Goal: Check status

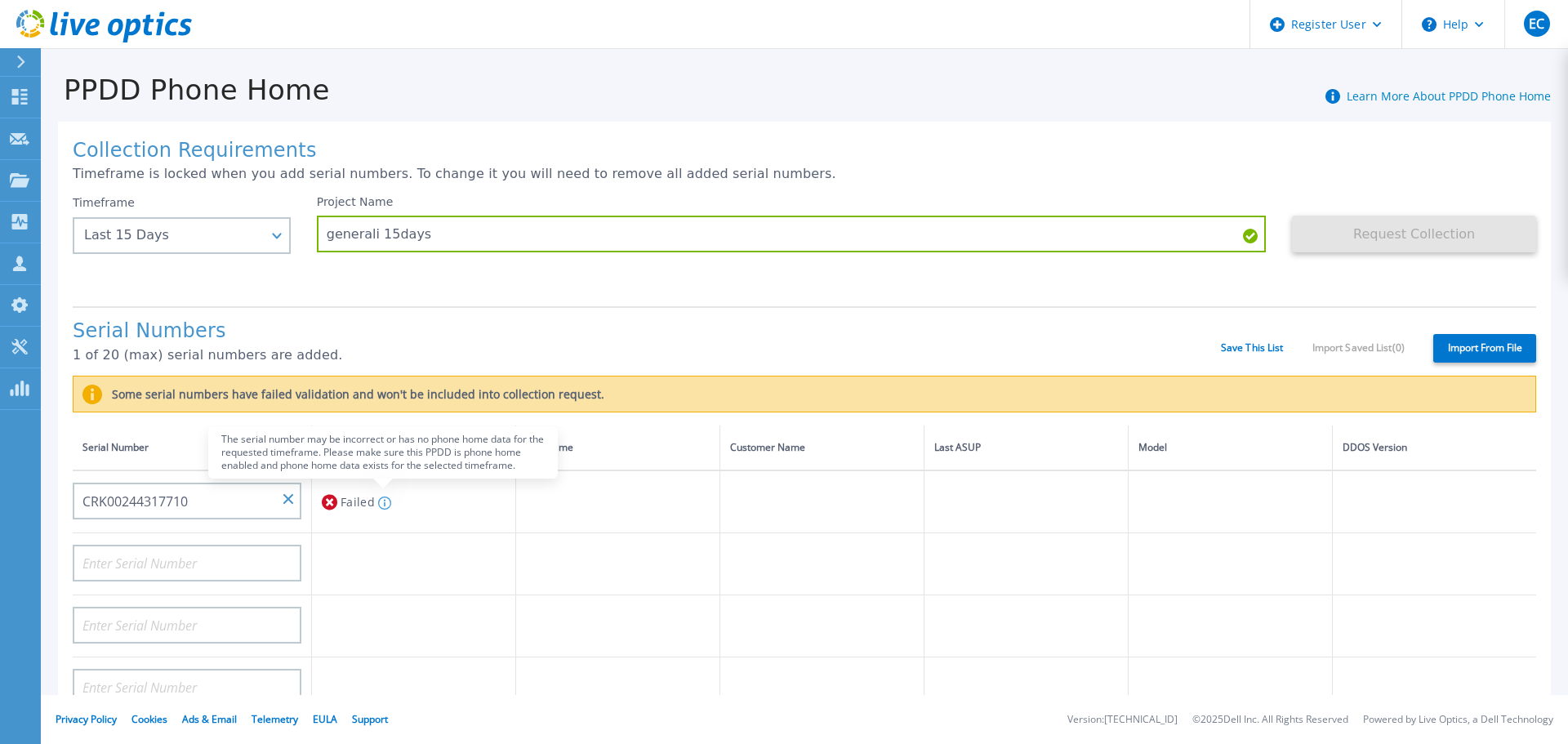
click at [376, 501] on div "The serial number may be incorrect or has no phone home data for the requested …" at bounding box center [383, 501] width 16 height 30
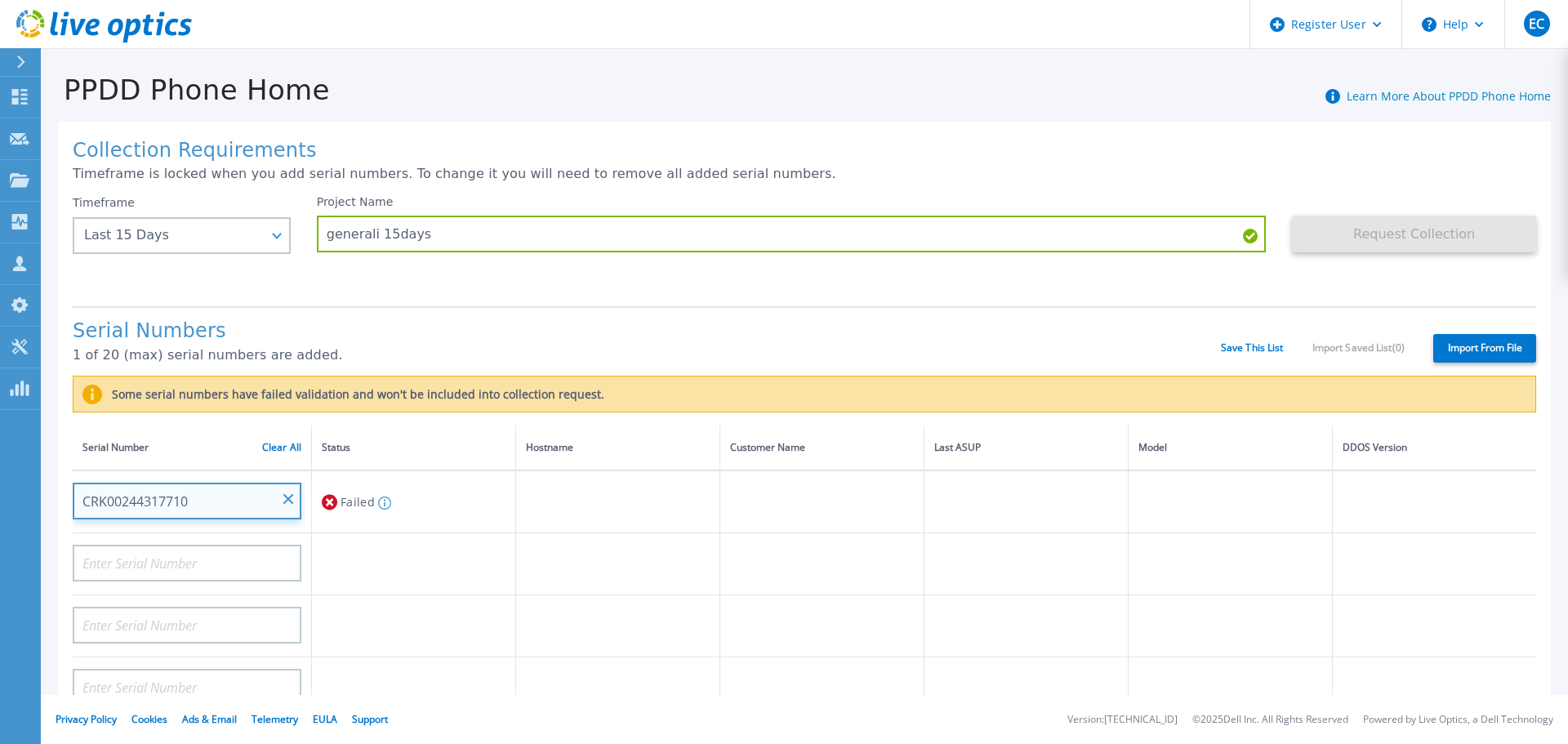
click at [204, 500] on input "CRK00244317710" at bounding box center [187, 501] width 229 height 37
click at [207, 500] on input "CRK00244317710" at bounding box center [187, 501] width 229 height 37
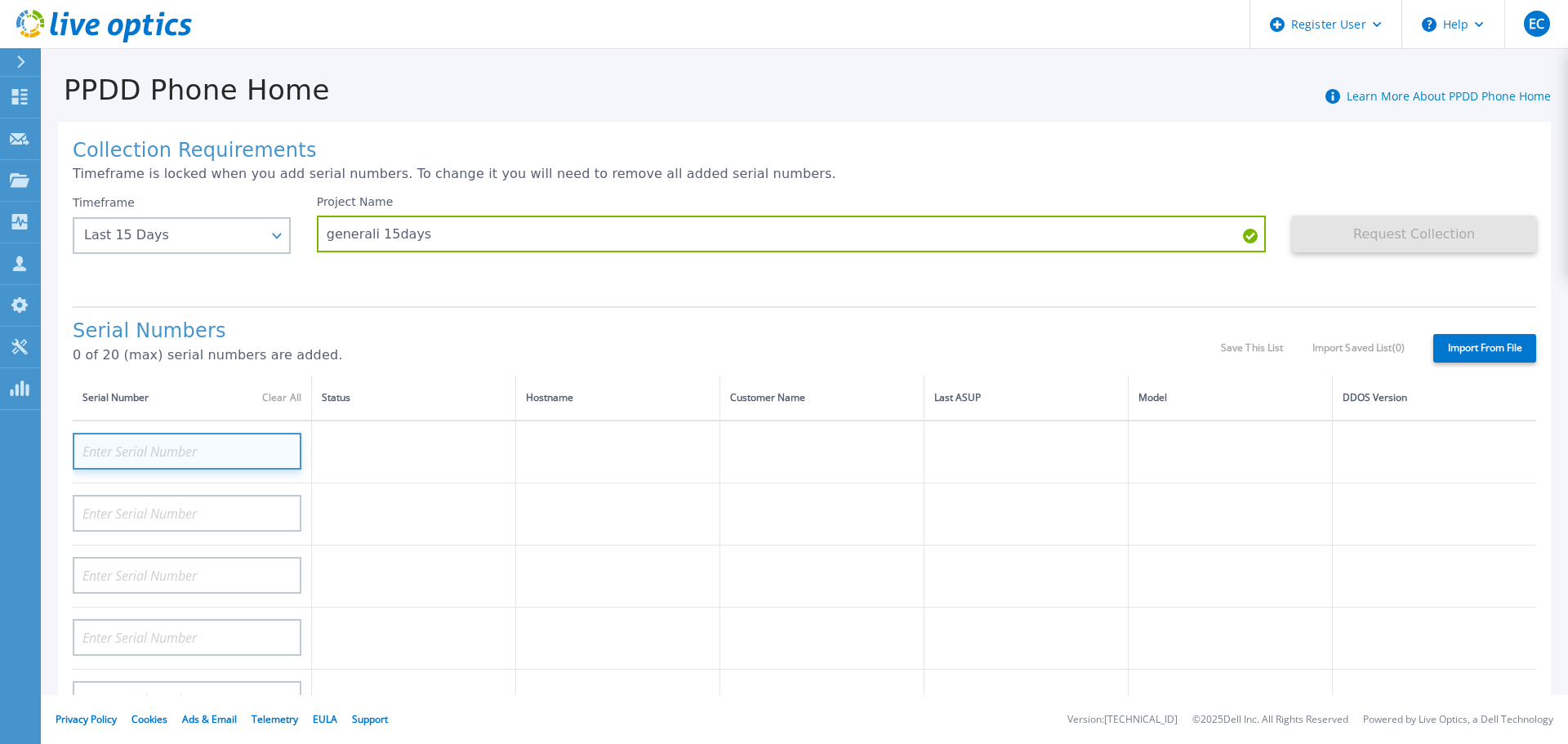
paste input "CRK00244317710"
type input "CRK00244317710"
click at [481, 329] on h1 "Serial Numbers" at bounding box center [647, 331] width 1148 height 23
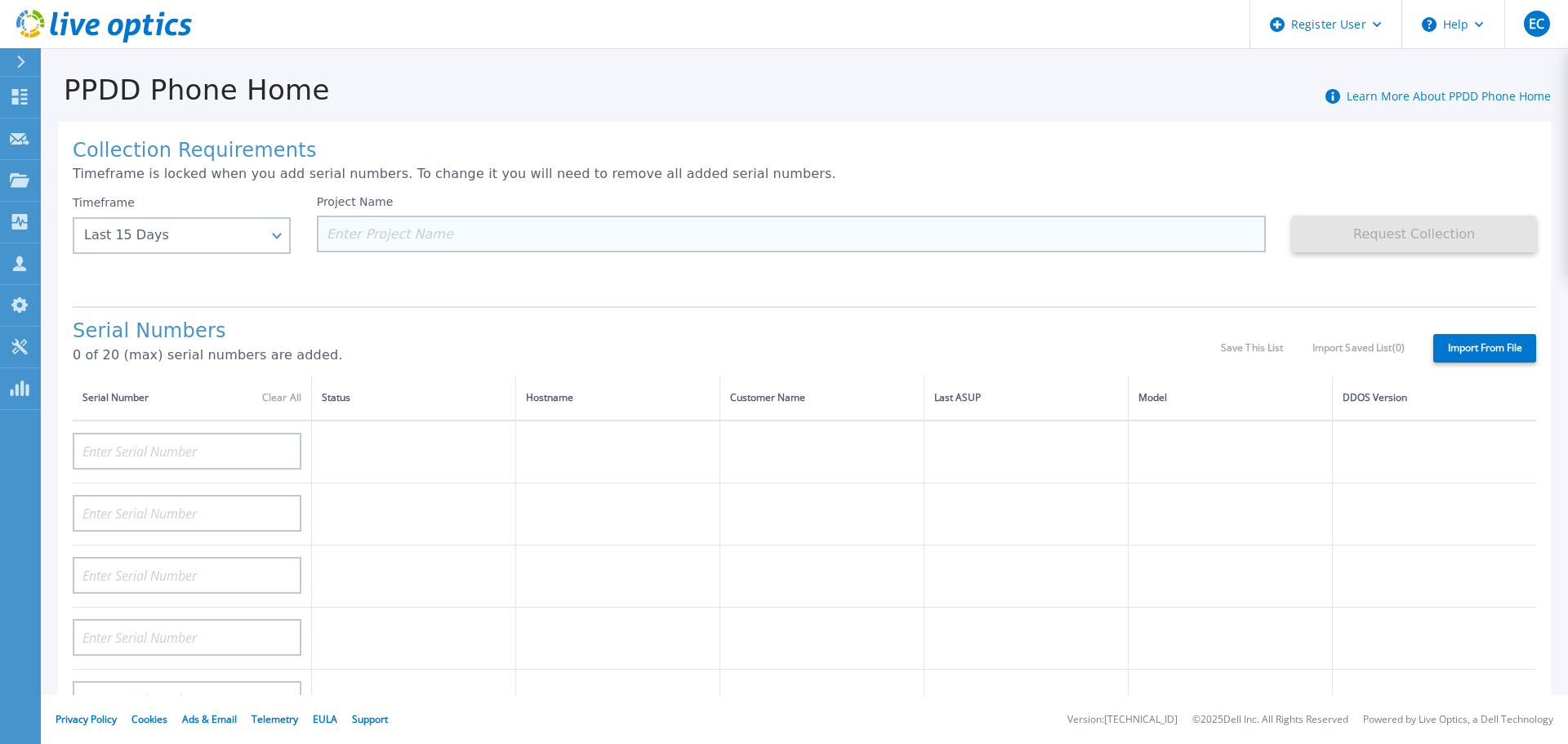
click at [343, 229] on input at bounding box center [791, 234] width 950 height 37
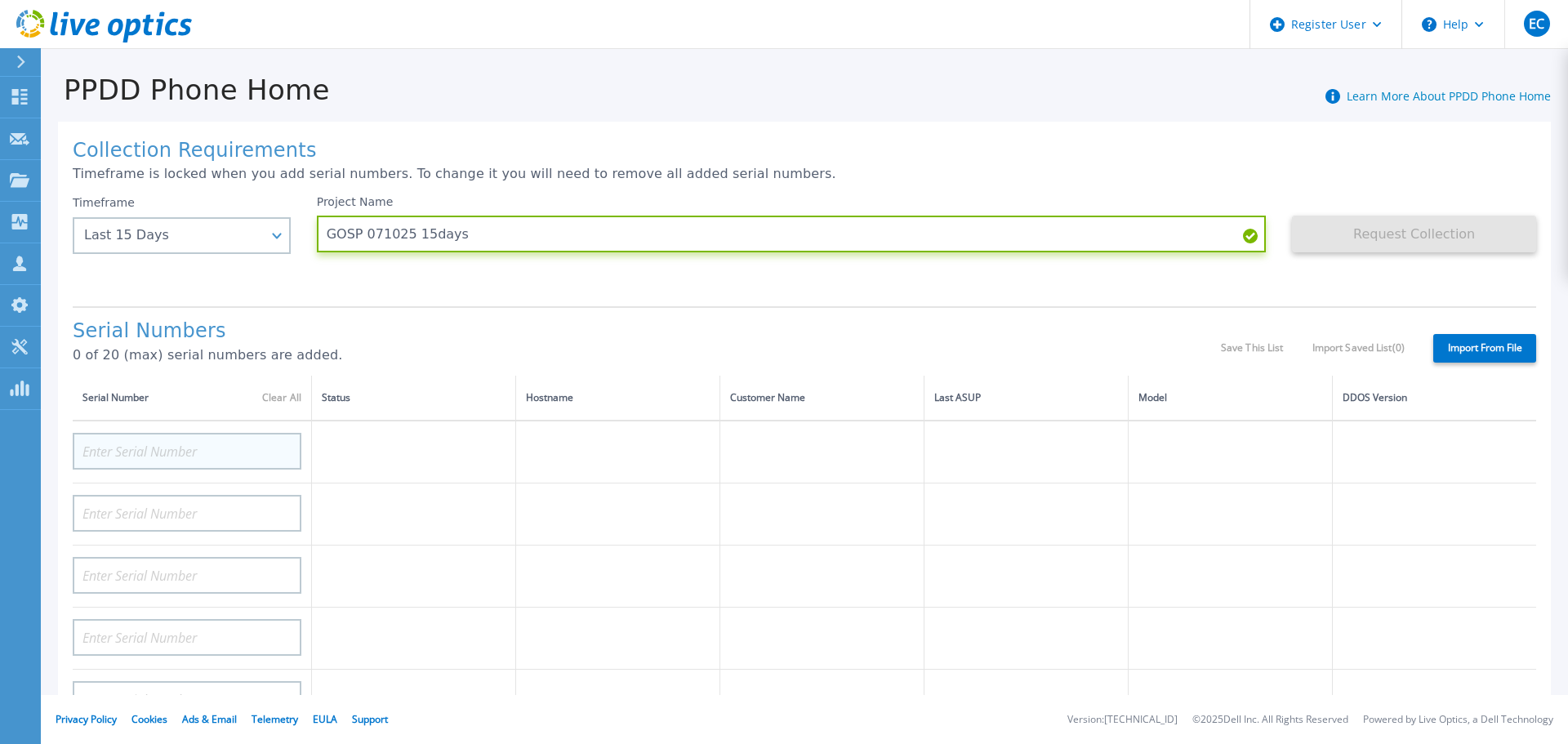
type input "GOSP 071025 15days"
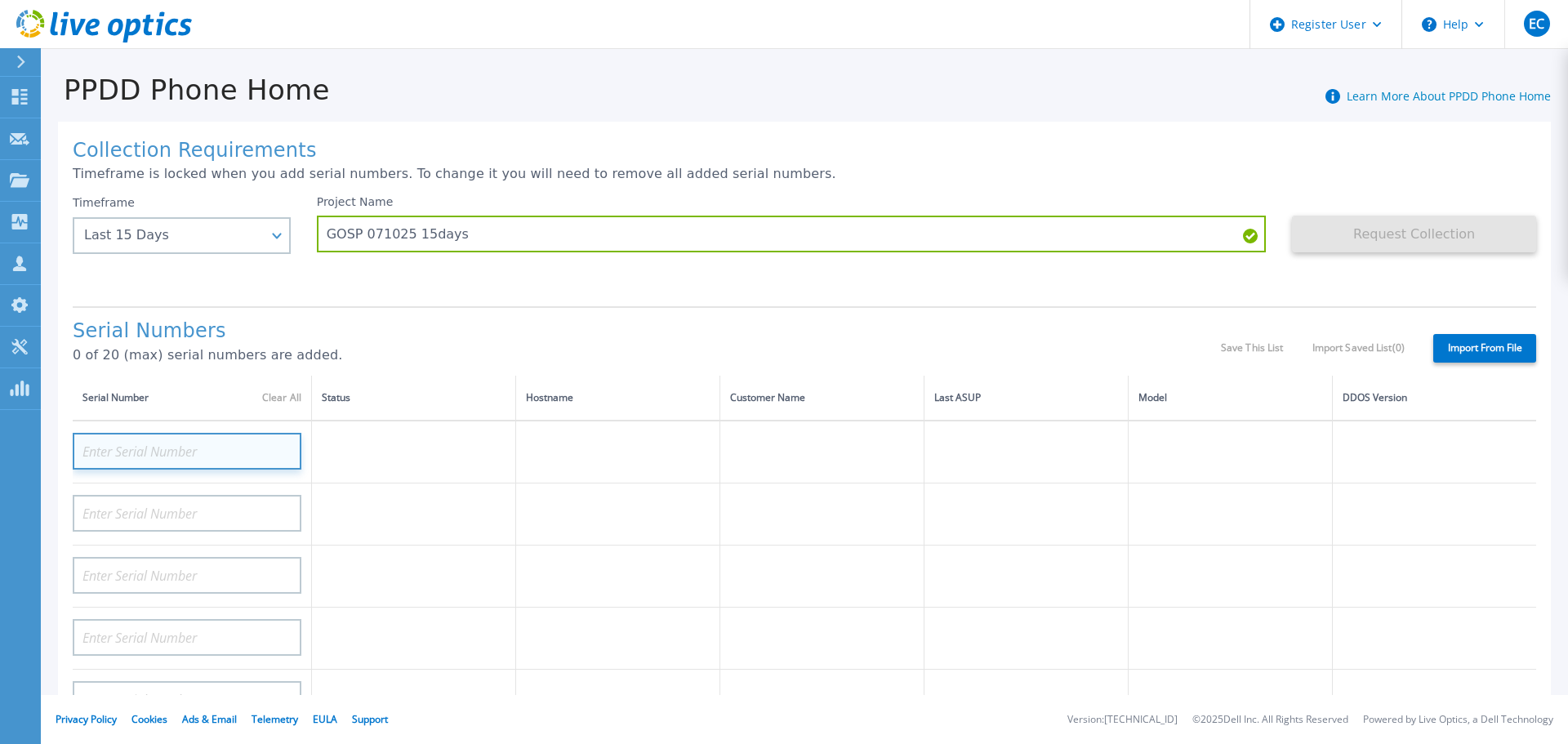
click at [226, 455] on input at bounding box center [187, 451] width 229 height 37
paste input "CRK00244317710"
type input "CRK00244317710"
click at [437, 337] on h1 "Serial Numbers" at bounding box center [647, 331] width 1148 height 23
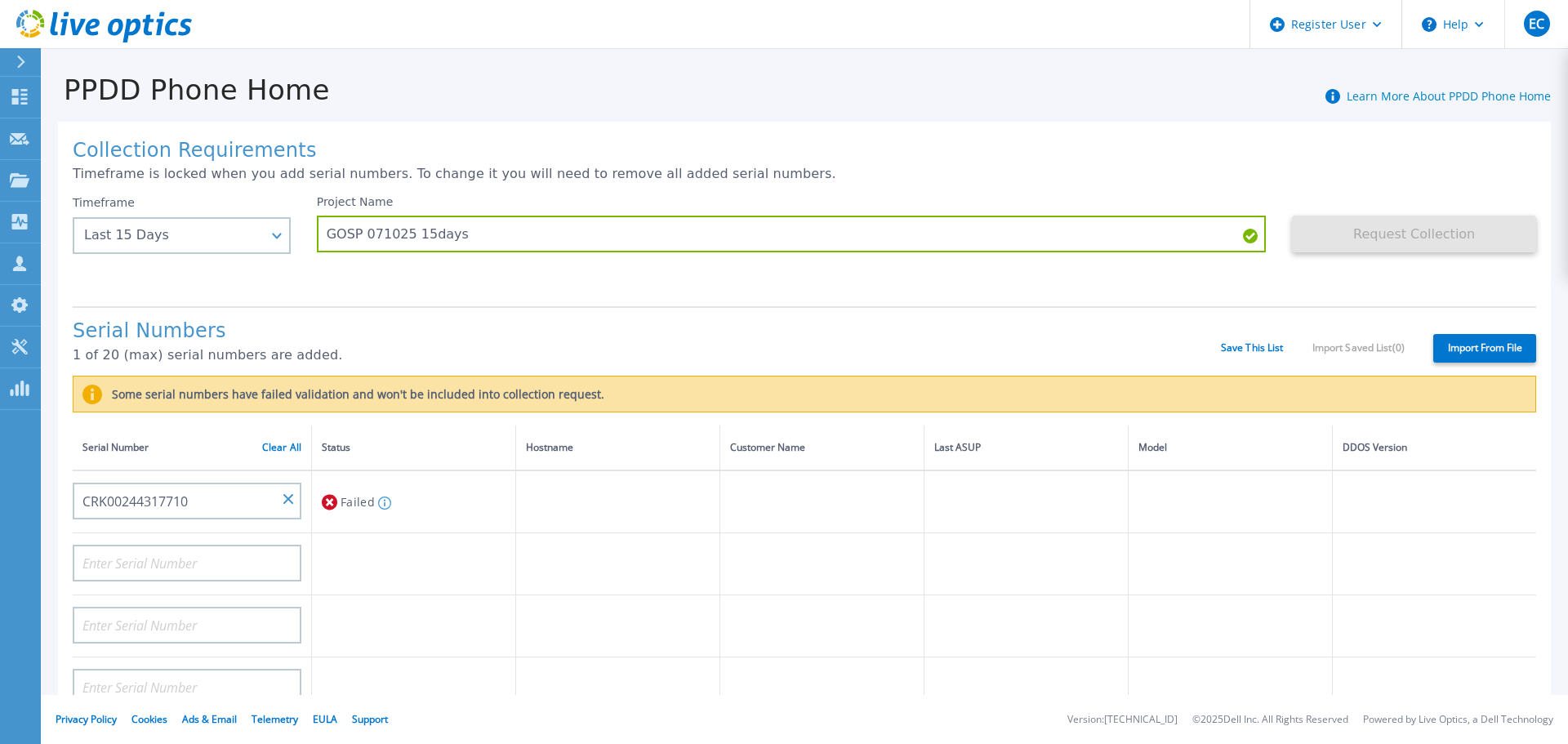
click at [792, 62] on div "PPDD Phone Home Learn More About PPDD Phone Home" at bounding box center [796, 80] width 1511 height 50
